Goal: Information Seeking & Learning: Learn about a topic

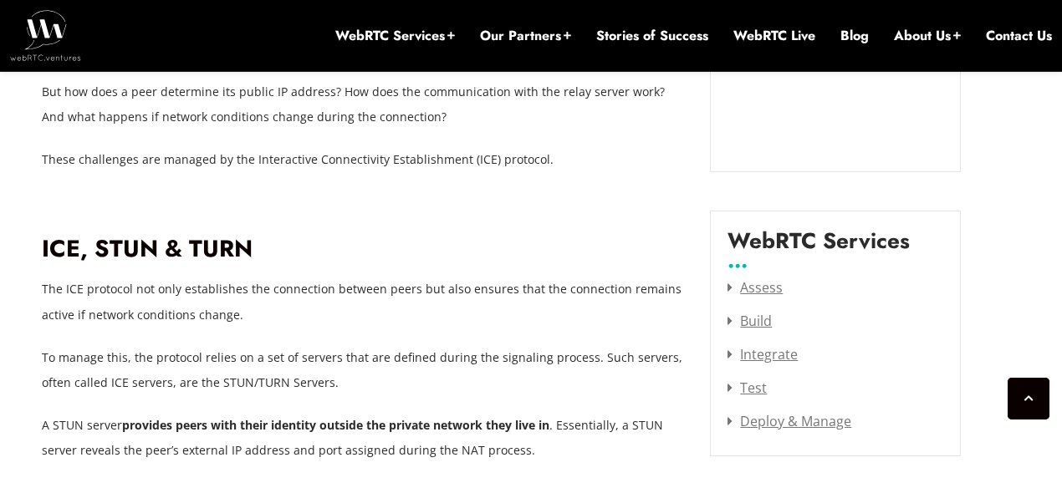
scroll to position [2107, 0]
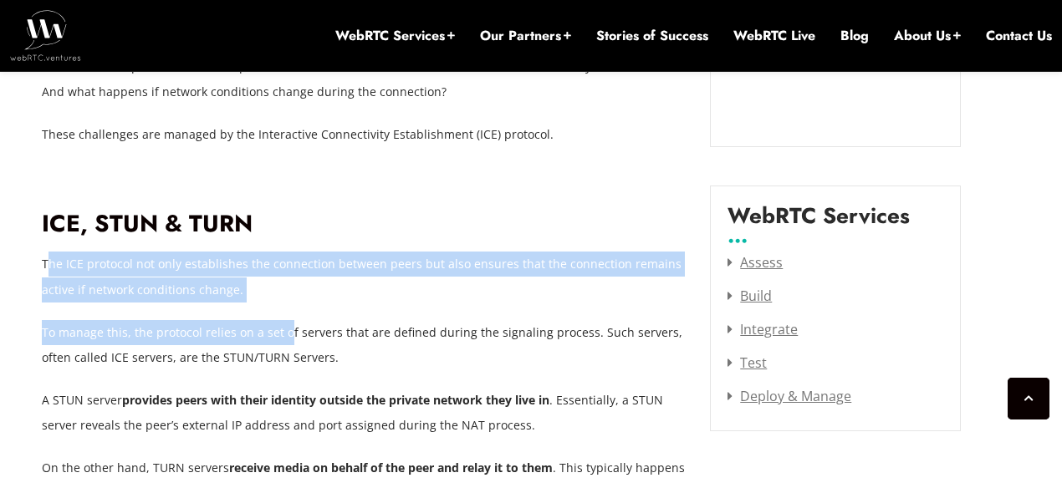
drag, startPoint x: 50, startPoint y: 238, endPoint x: 288, endPoint y: 314, distance: 249.7
click at [285, 320] on p "To manage this, the protocol relies on a set of servers that are defined during…" at bounding box center [364, 345] width 644 height 50
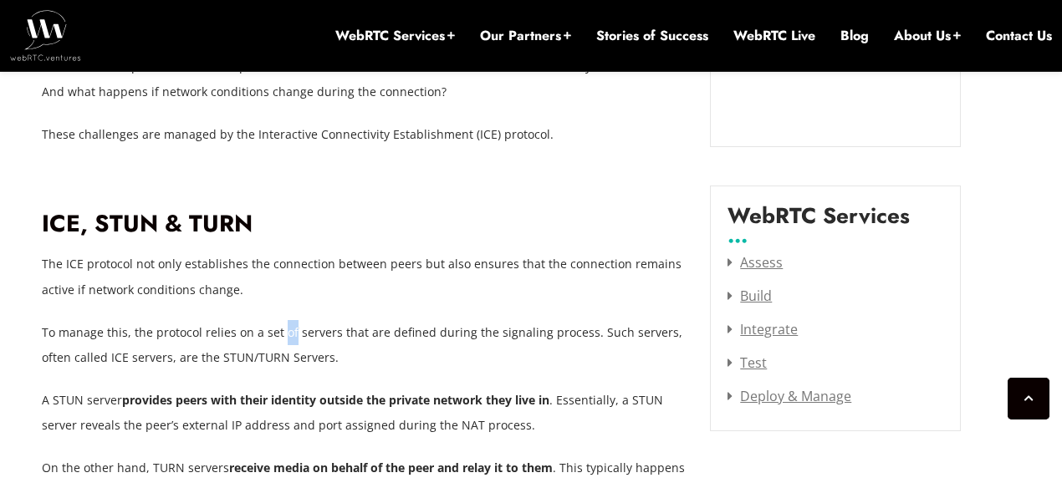
click at [285, 320] on p "To manage this, the protocol relies on a set of servers that are defined during…" at bounding box center [364, 345] width 644 height 50
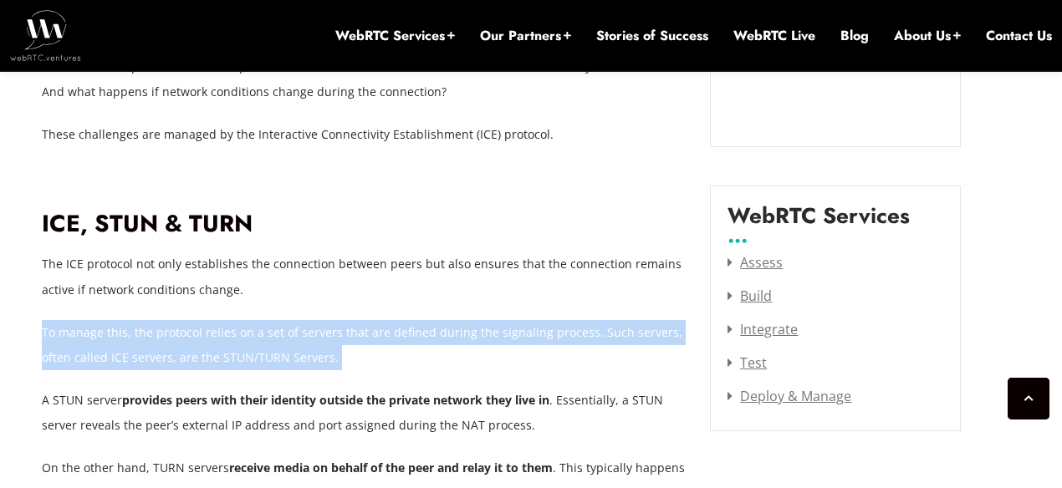
click at [285, 320] on p "To manage this, the protocol relies on a set of servers that are defined during…" at bounding box center [364, 345] width 644 height 50
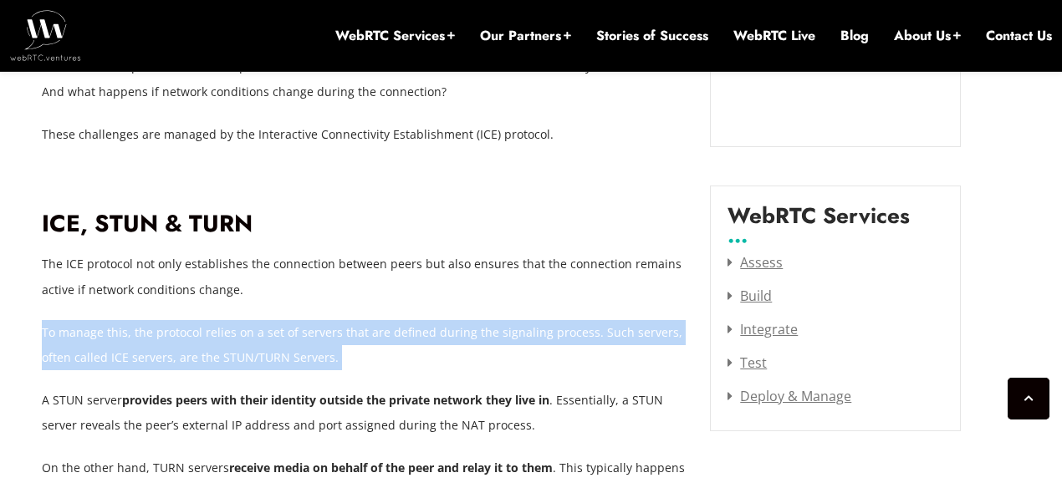
click at [275, 320] on p "To manage this, the protocol relies on a set of servers that are defined during…" at bounding box center [364, 345] width 644 height 50
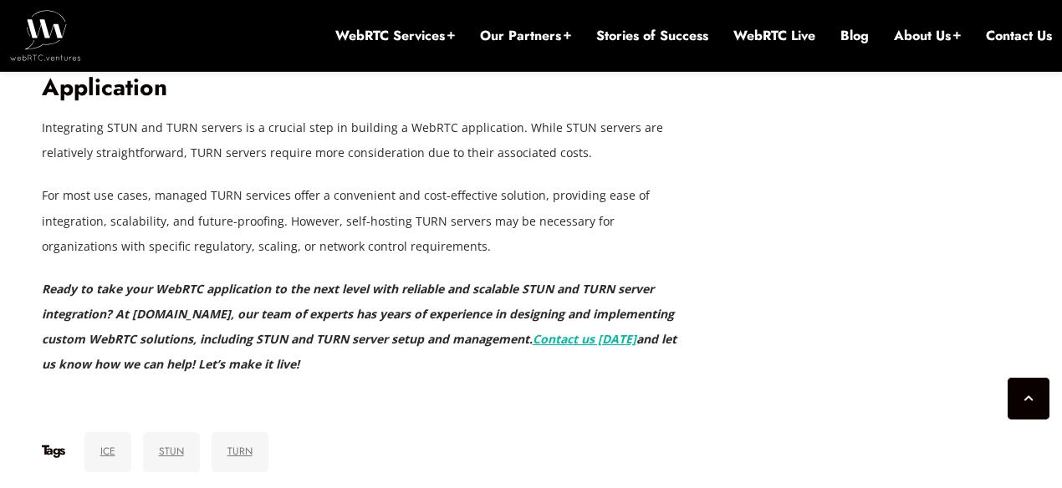
scroll to position [4516, 0]
